Goal: Task Accomplishment & Management: Complete application form

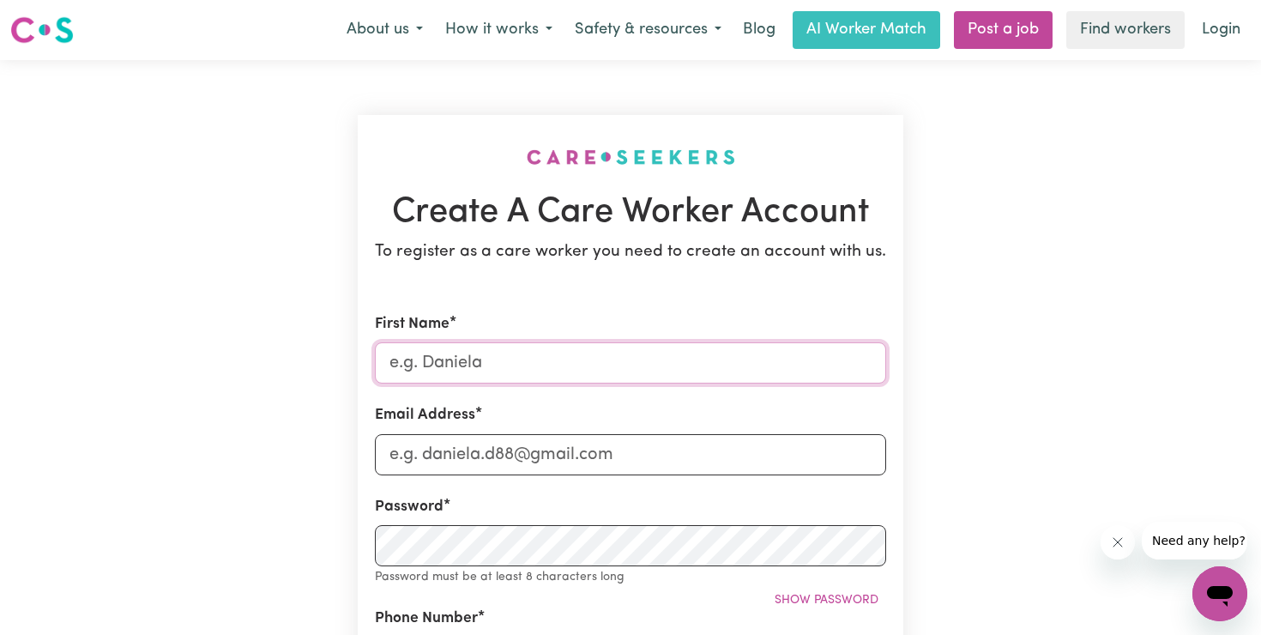
click at [606, 361] on input "First Name" at bounding box center [630, 362] width 511 height 41
type input "Amber"
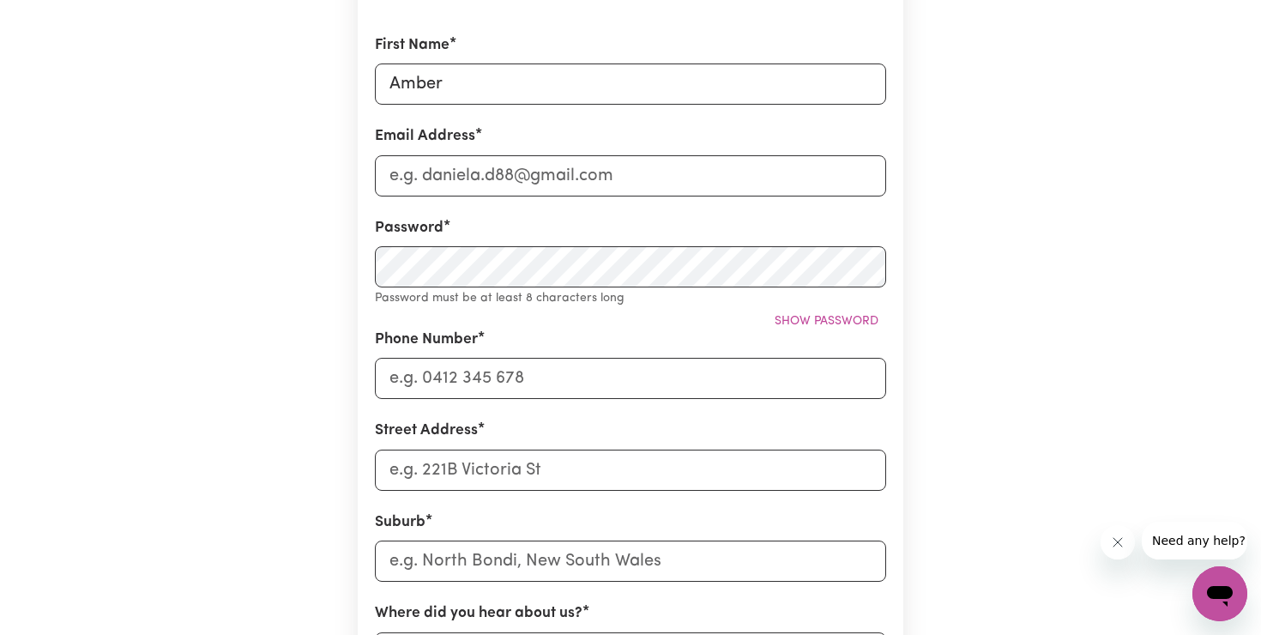
scroll to position [273, 0]
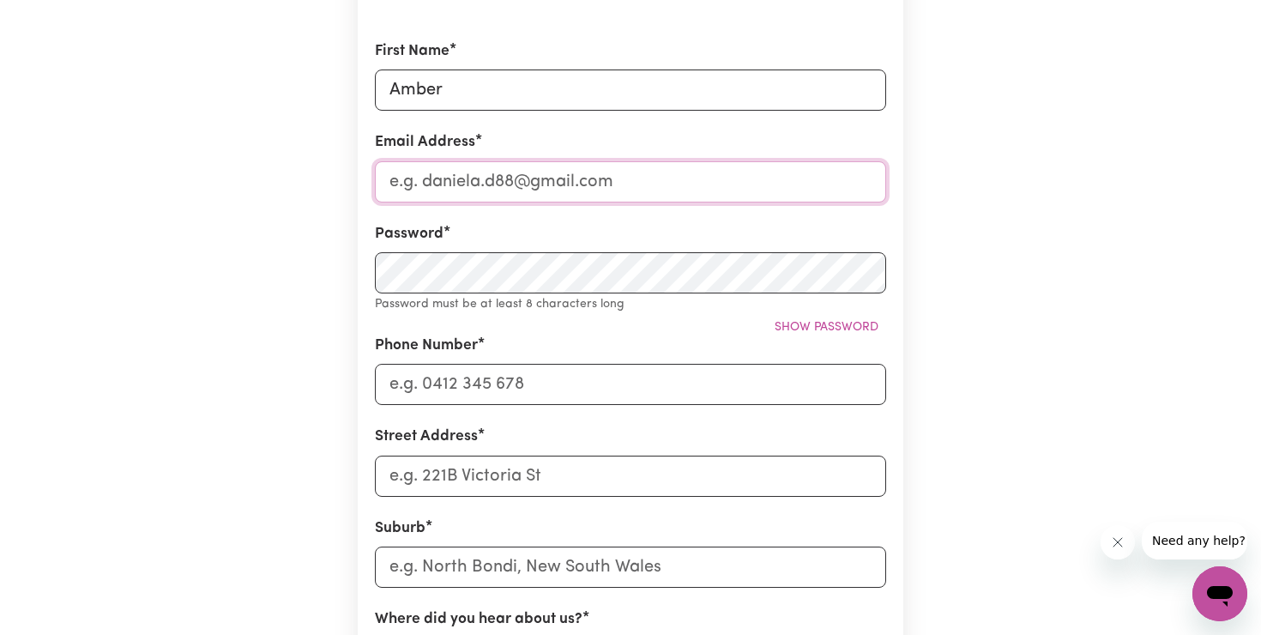
click at [432, 184] on input "Email Address" at bounding box center [630, 181] width 511 height 41
type input "[EMAIL_ADDRESS][DOMAIN_NAME]"
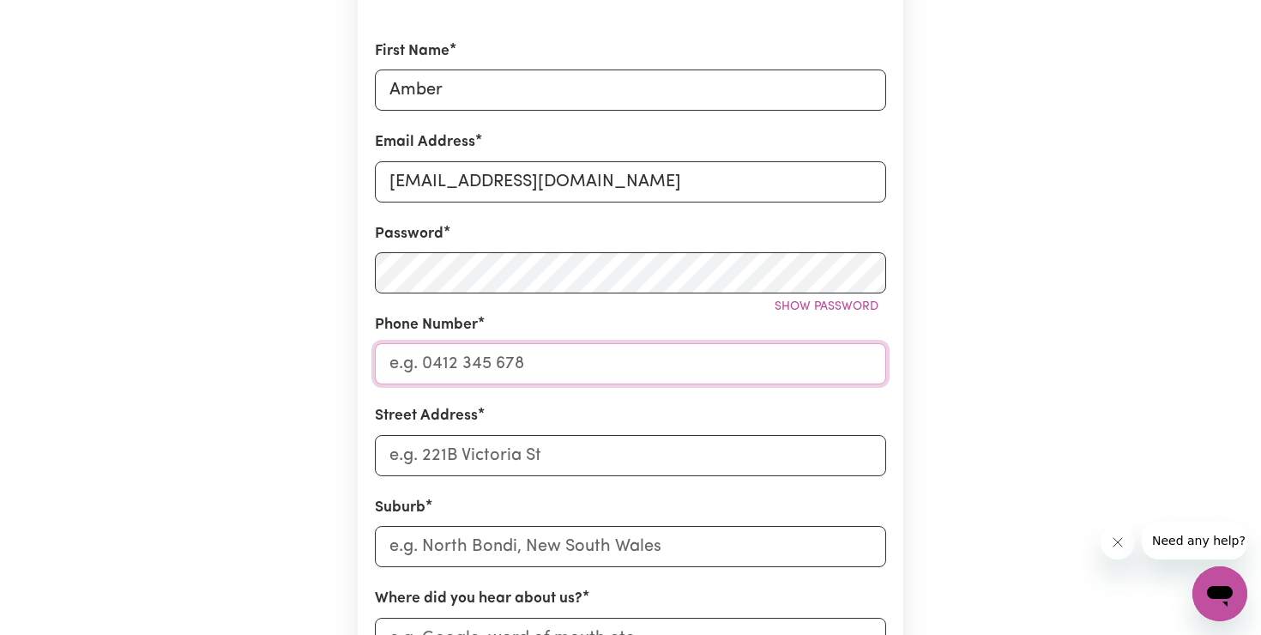
click at [428, 372] on input "Phone Number" at bounding box center [630, 363] width 511 height 41
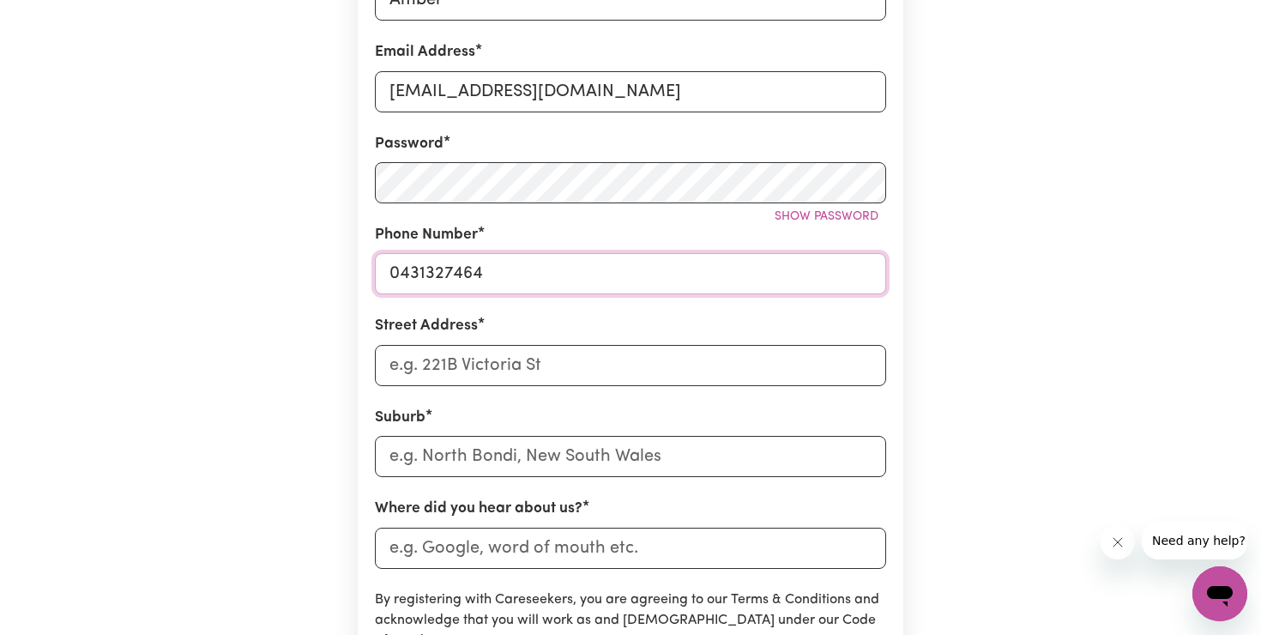
scroll to position [456, 0]
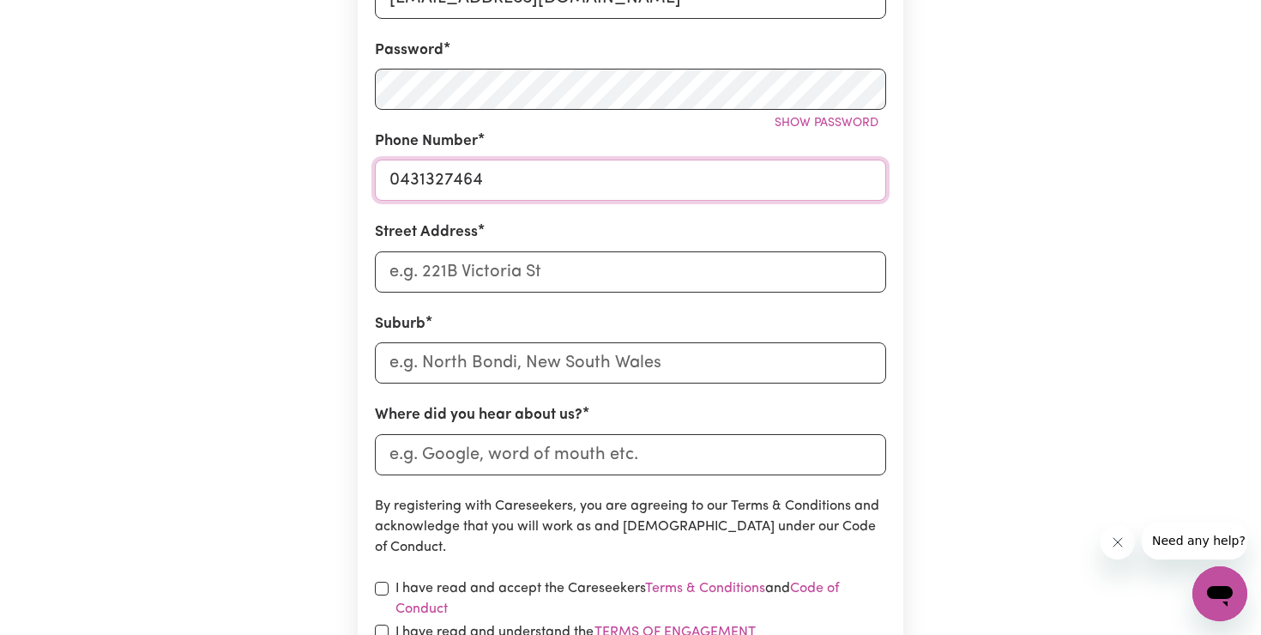
type input "0431327464"
click at [483, 270] on input "Street Address" at bounding box center [630, 271] width 511 height 41
type input "[STREET_ADDRESS]"
click at [498, 367] on input "text" at bounding box center [630, 362] width 511 height 41
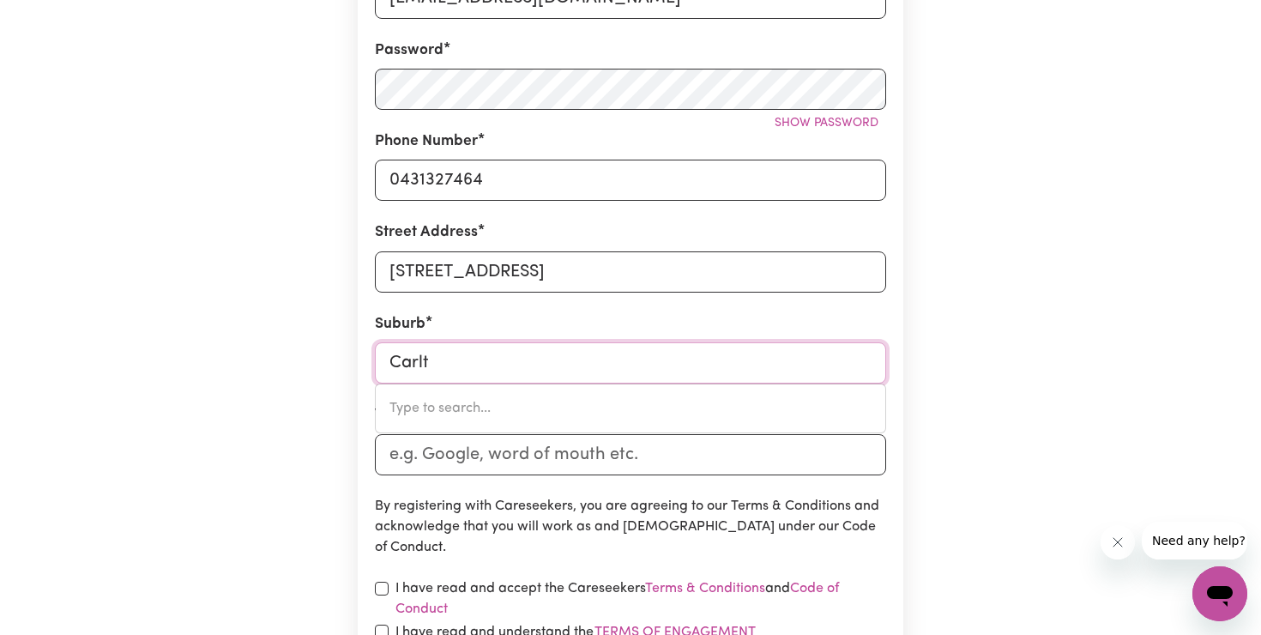
type input "Carlto"
type input "CarltoN, [GEOGRAPHIC_DATA], 2218"
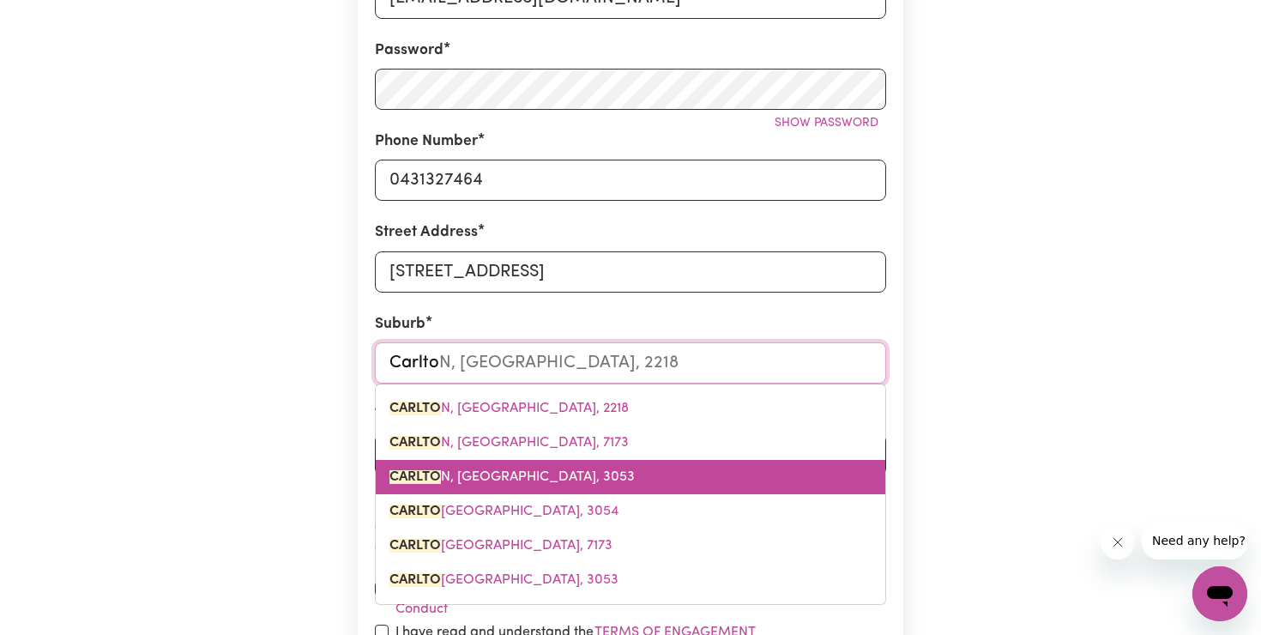
click at [550, 478] on link "[PERSON_NAME], Victoria, 3053" at bounding box center [631, 477] width 510 height 34
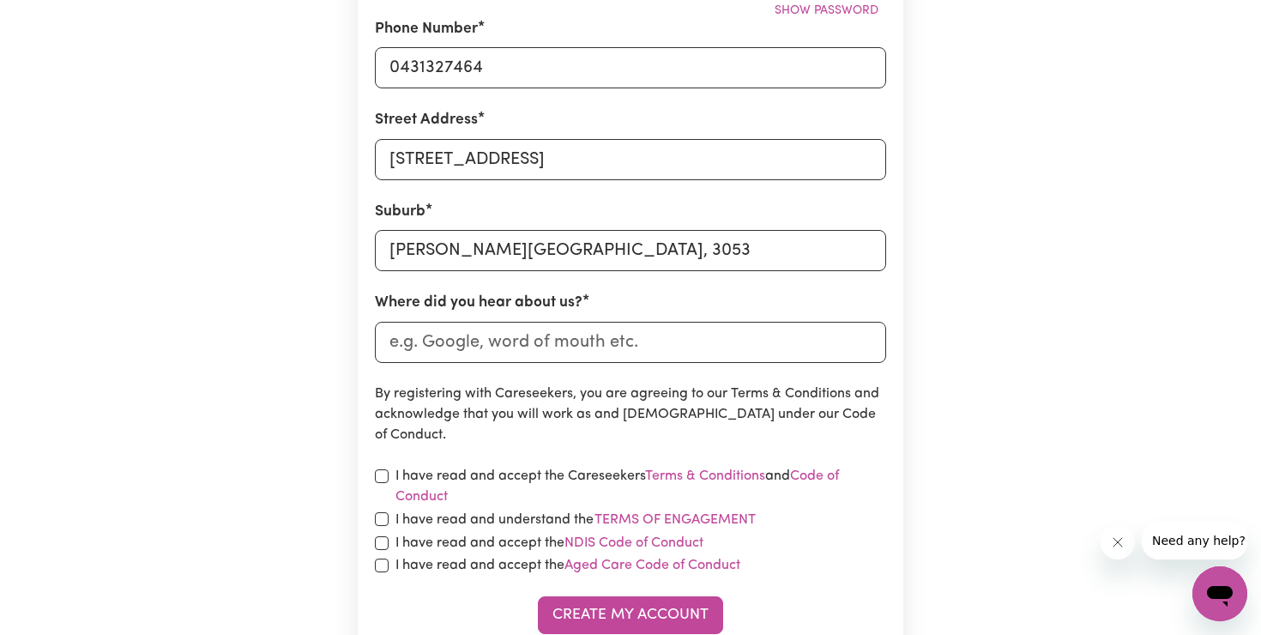
scroll to position [629, 0]
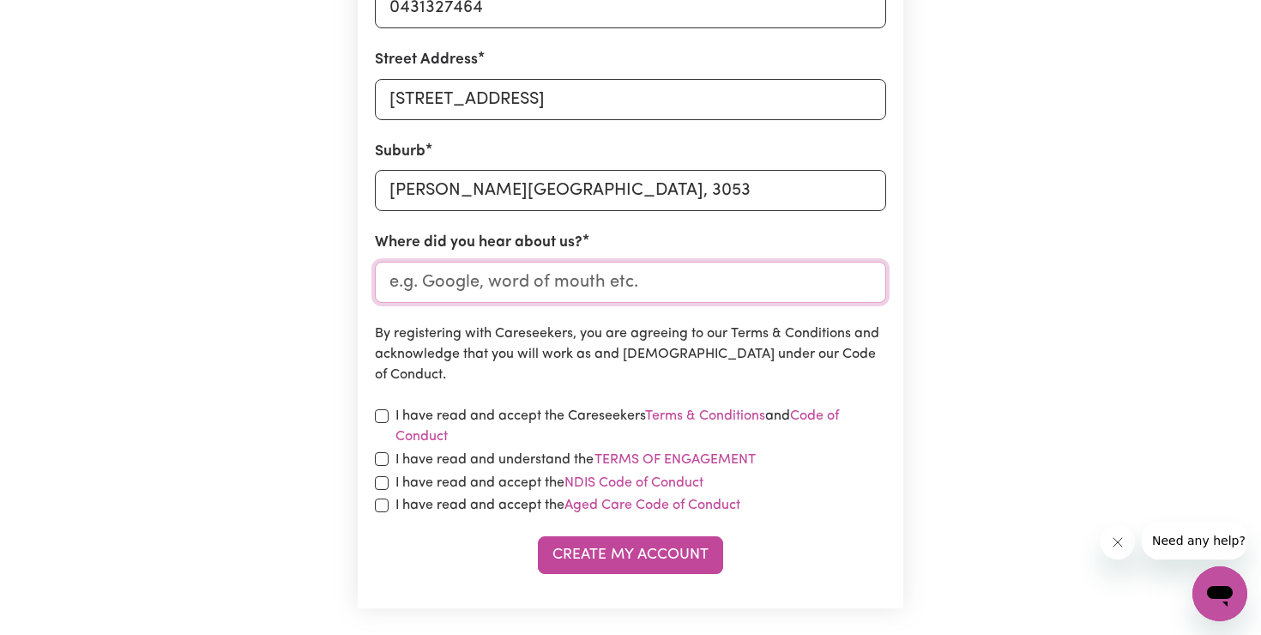
click at [524, 281] on input "Where did you hear about us?" at bounding box center [630, 282] width 511 height 41
type input "Indeed"
click at [380, 414] on input "checkbox" at bounding box center [382, 416] width 14 height 14
checkbox input "true"
click at [384, 454] on input "checkbox" at bounding box center [382, 459] width 14 height 14
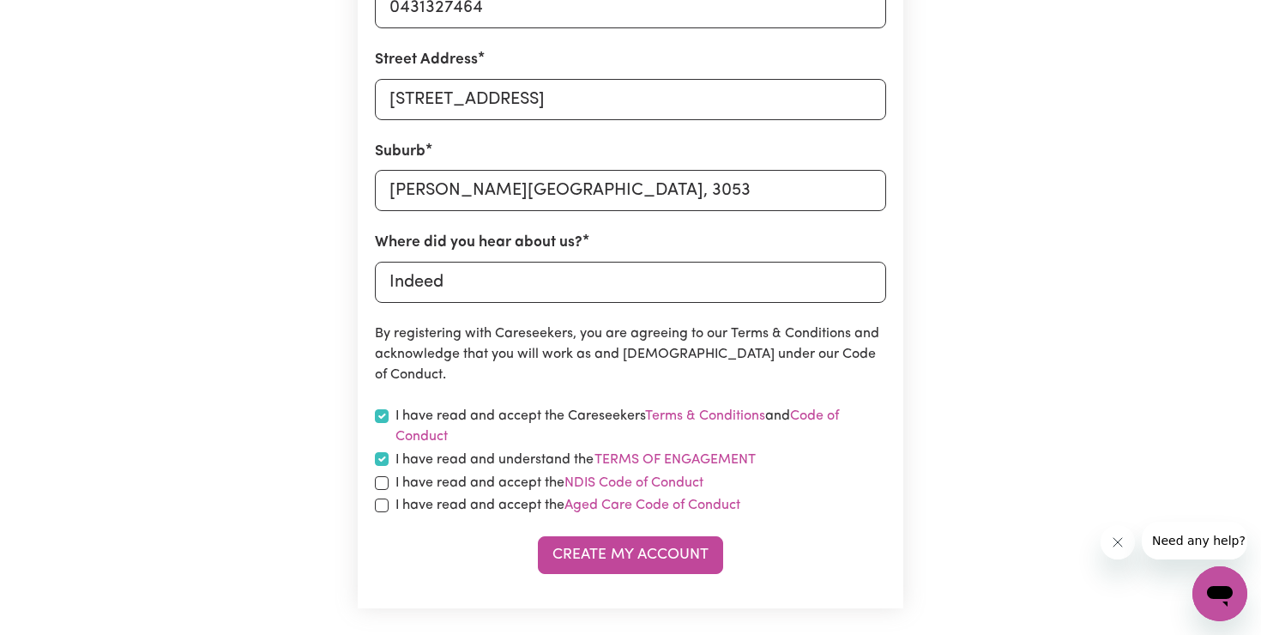
checkbox input "true"
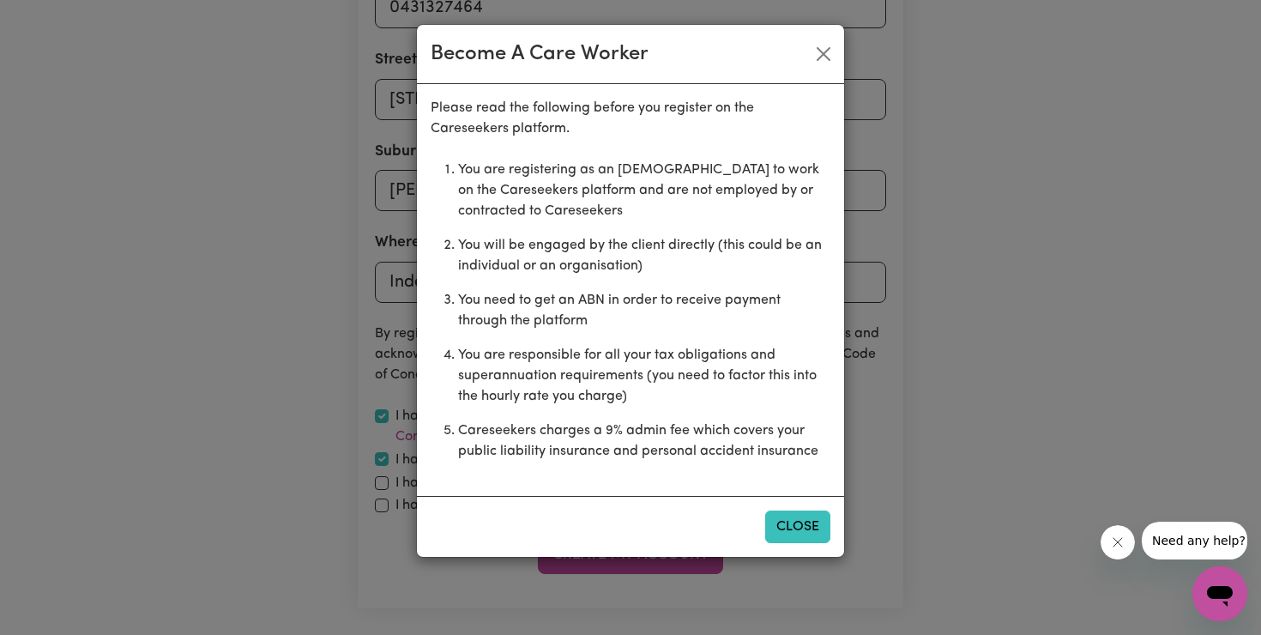
click at [772, 516] on button "Close" at bounding box center [797, 526] width 65 height 33
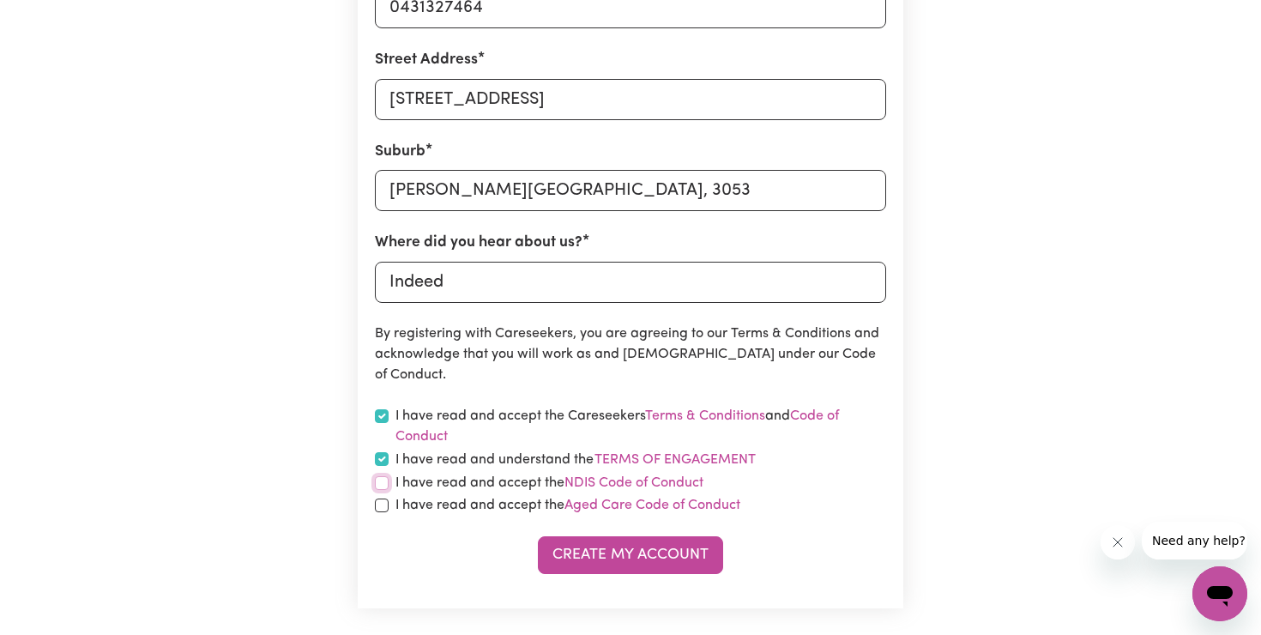
click at [378, 481] on input "checkbox" at bounding box center [382, 483] width 14 height 14
checkbox input "true"
click at [385, 507] on input "checkbox" at bounding box center [382, 505] width 14 height 14
checkbox input "true"
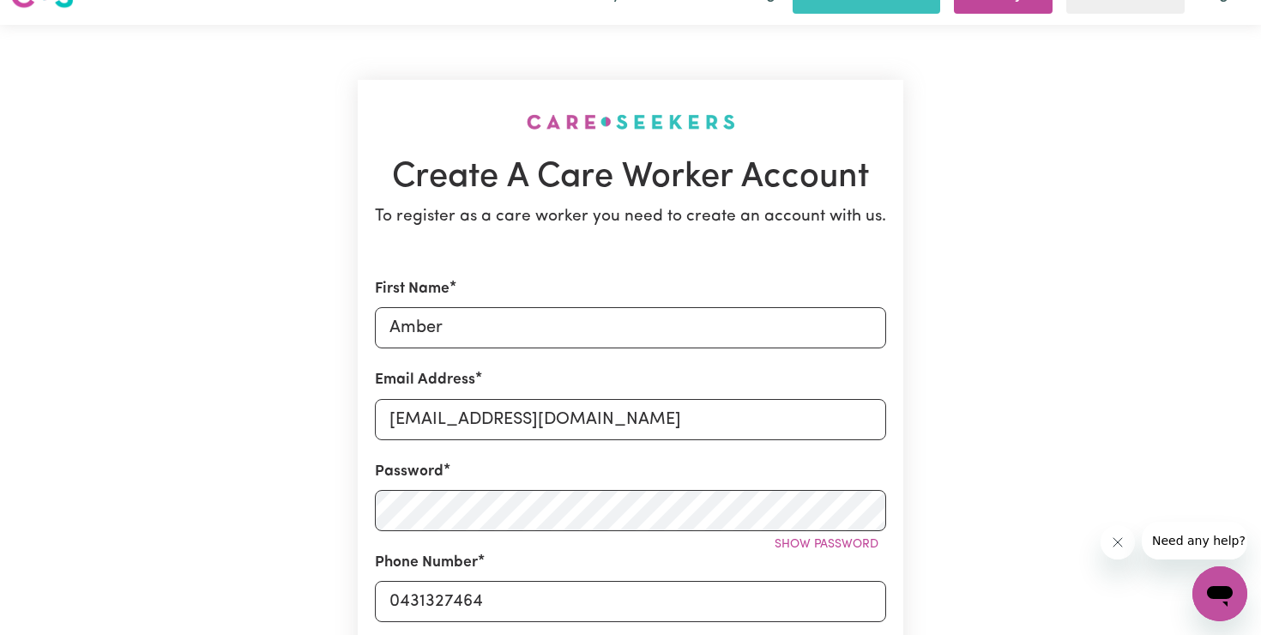
scroll to position [0, 0]
